Goal: Task Accomplishment & Management: Manage account settings

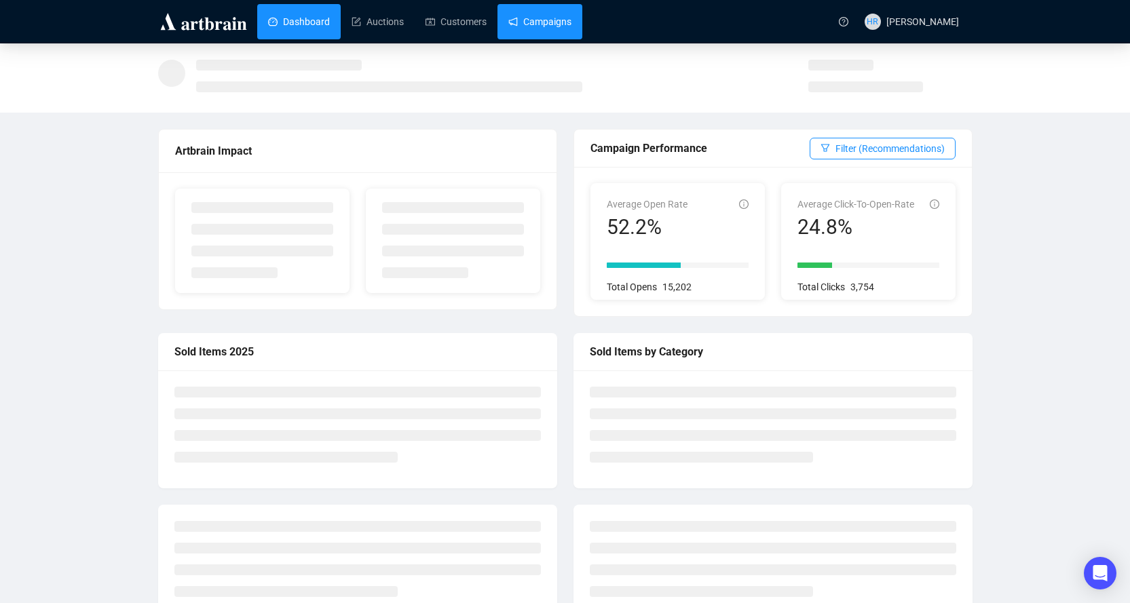
click at [543, 26] on link "Campaigns" at bounding box center [539, 21] width 63 height 35
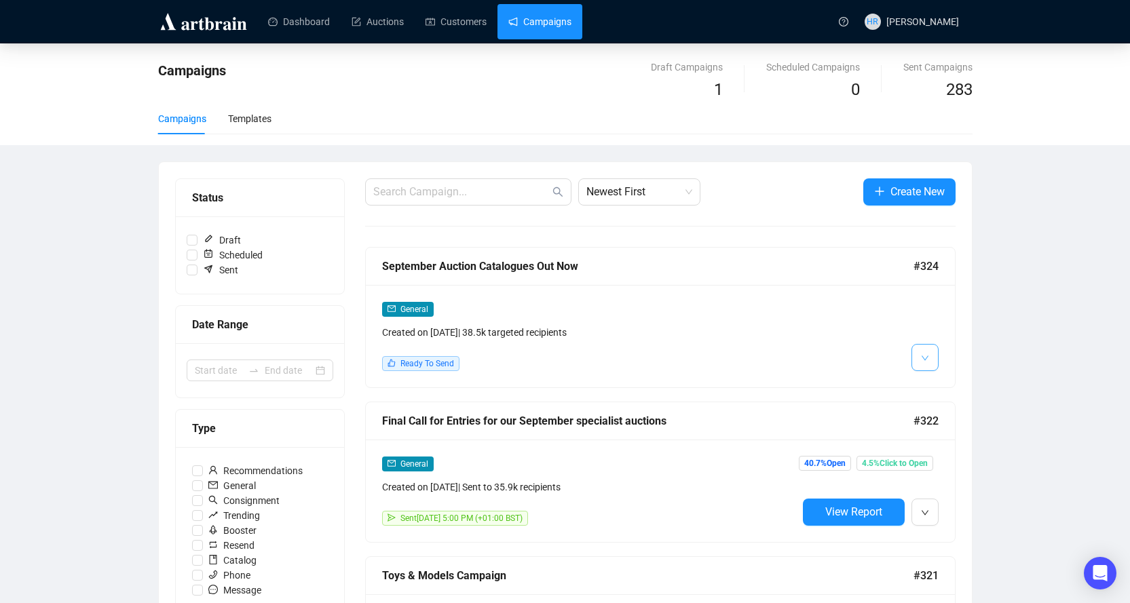
click at [917, 349] on button "button" at bounding box center [924, 357] width 27 height 27
click at [924, 381] on img at bounding box center [927, 386] width 11 height 11
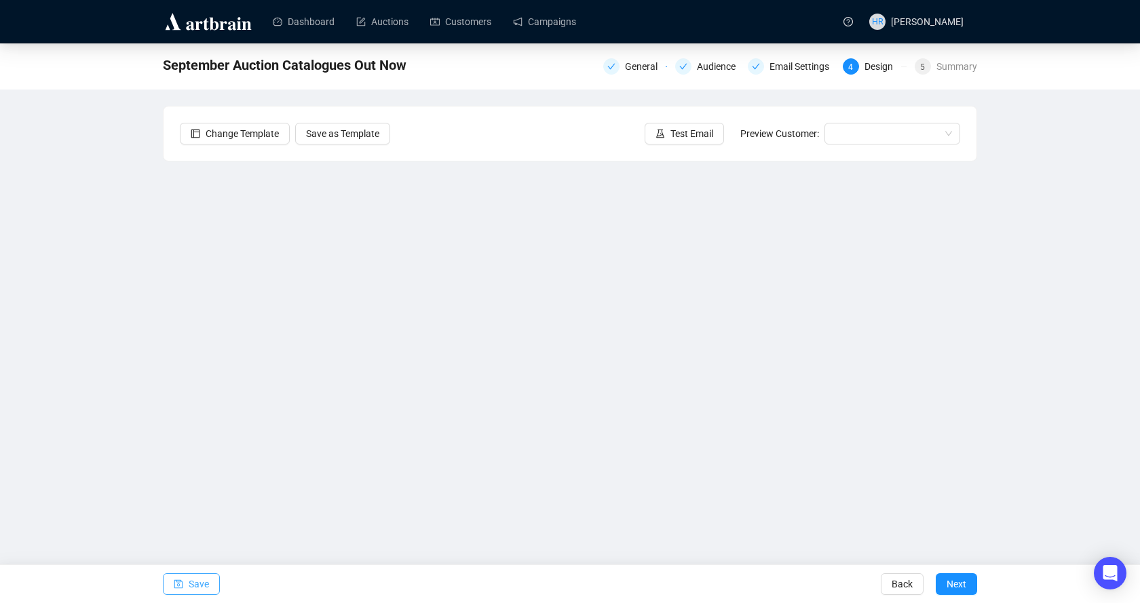
click at [180, 586] on icon "save" at bounding box center [178, 583] width 9 height 9
click at [178, 589] on span "button" at bounding box center [178, 584] width 9 height 38
